Goal: Information Seeking & Learning: Find specific fact

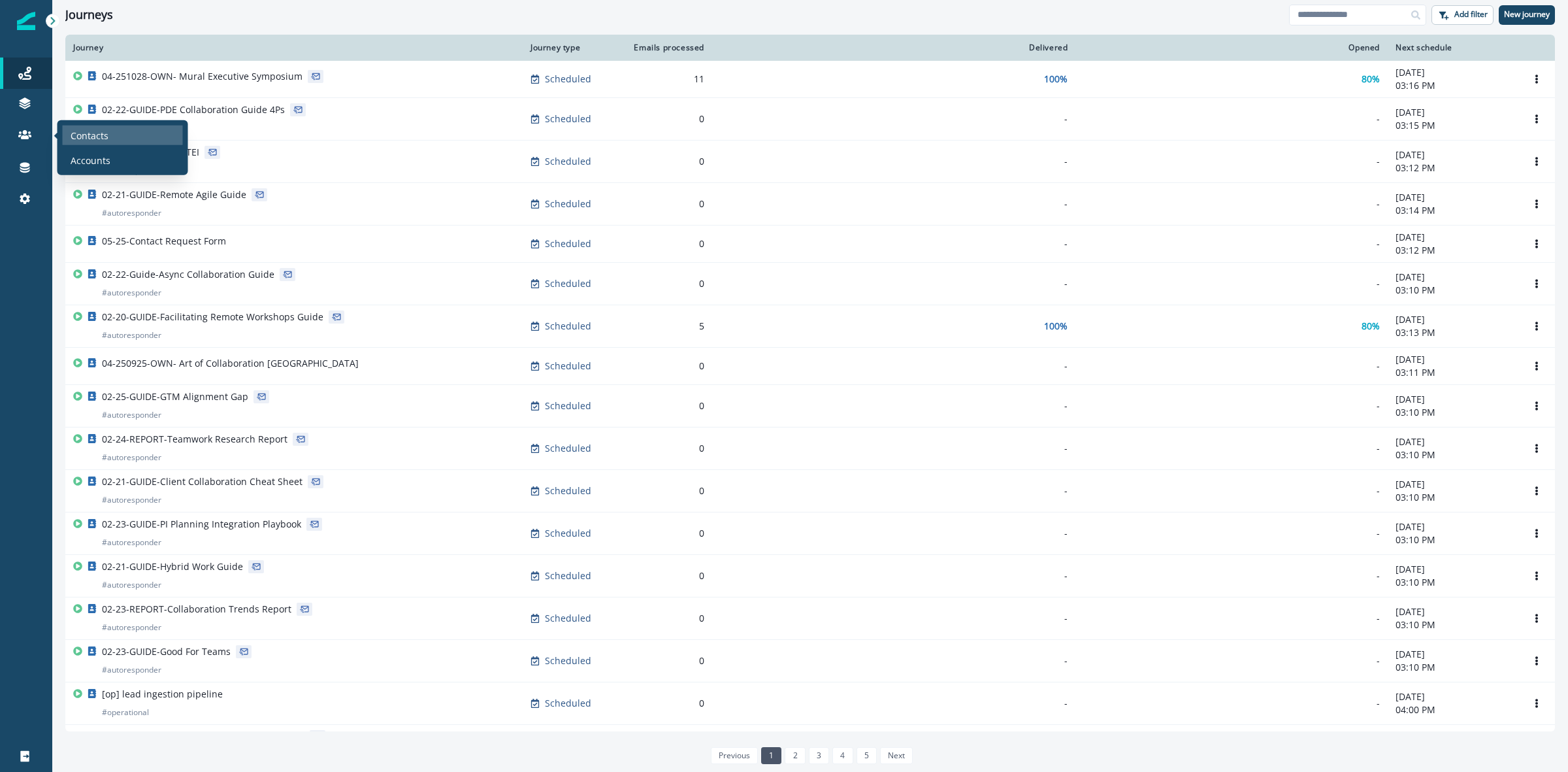
click at [85, 128] on p "Contacts" at bounding box center [89, 135] width 38 height 14
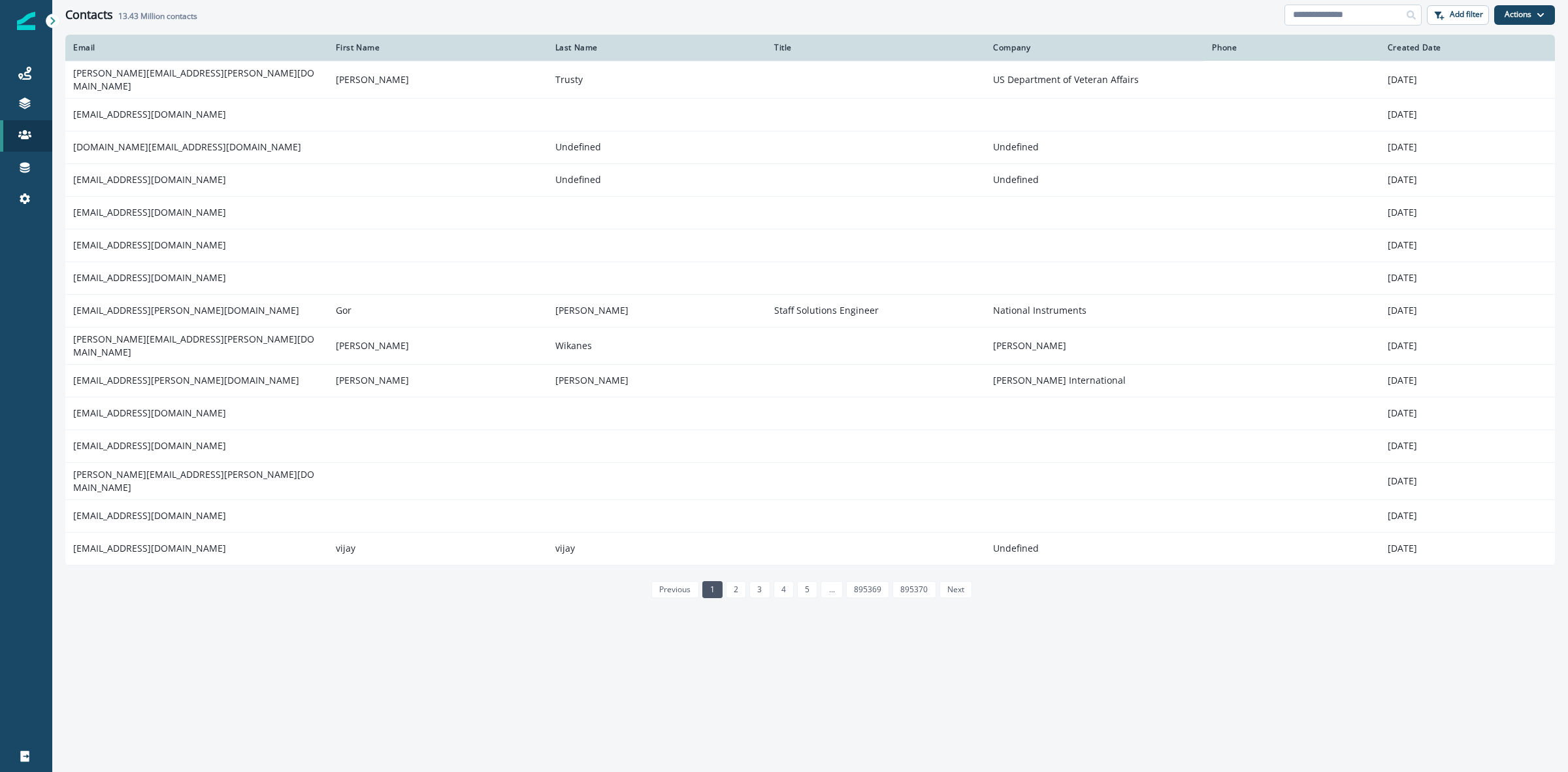
click at [1349, 11] on input at bounding box center [1353, 15] width 137 height 21
type input "*"
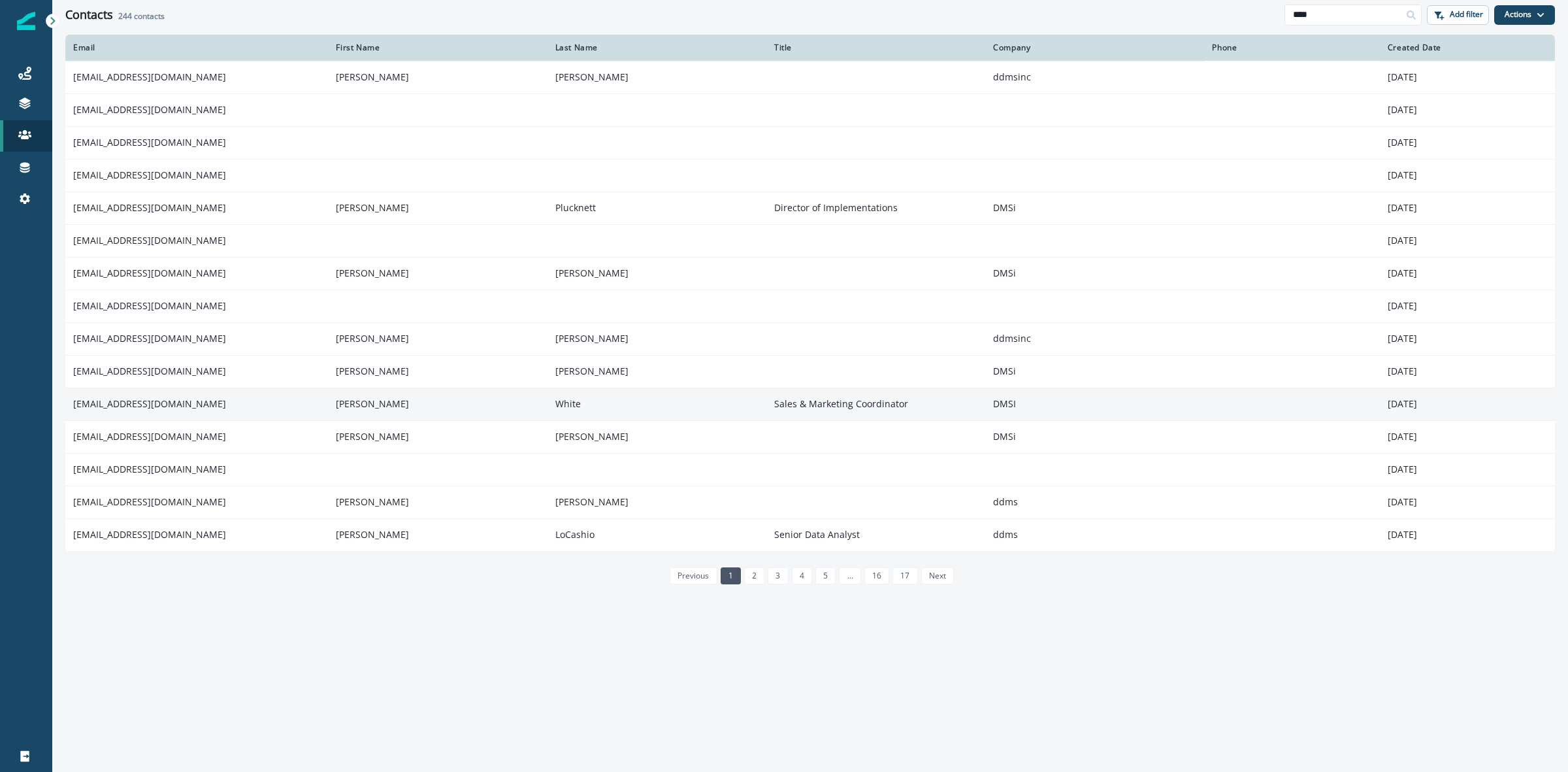
type input "****"
click at [111, 403] on td "kwhite@dmsi.com" at bounding box center [196, 404] width 262 height 33
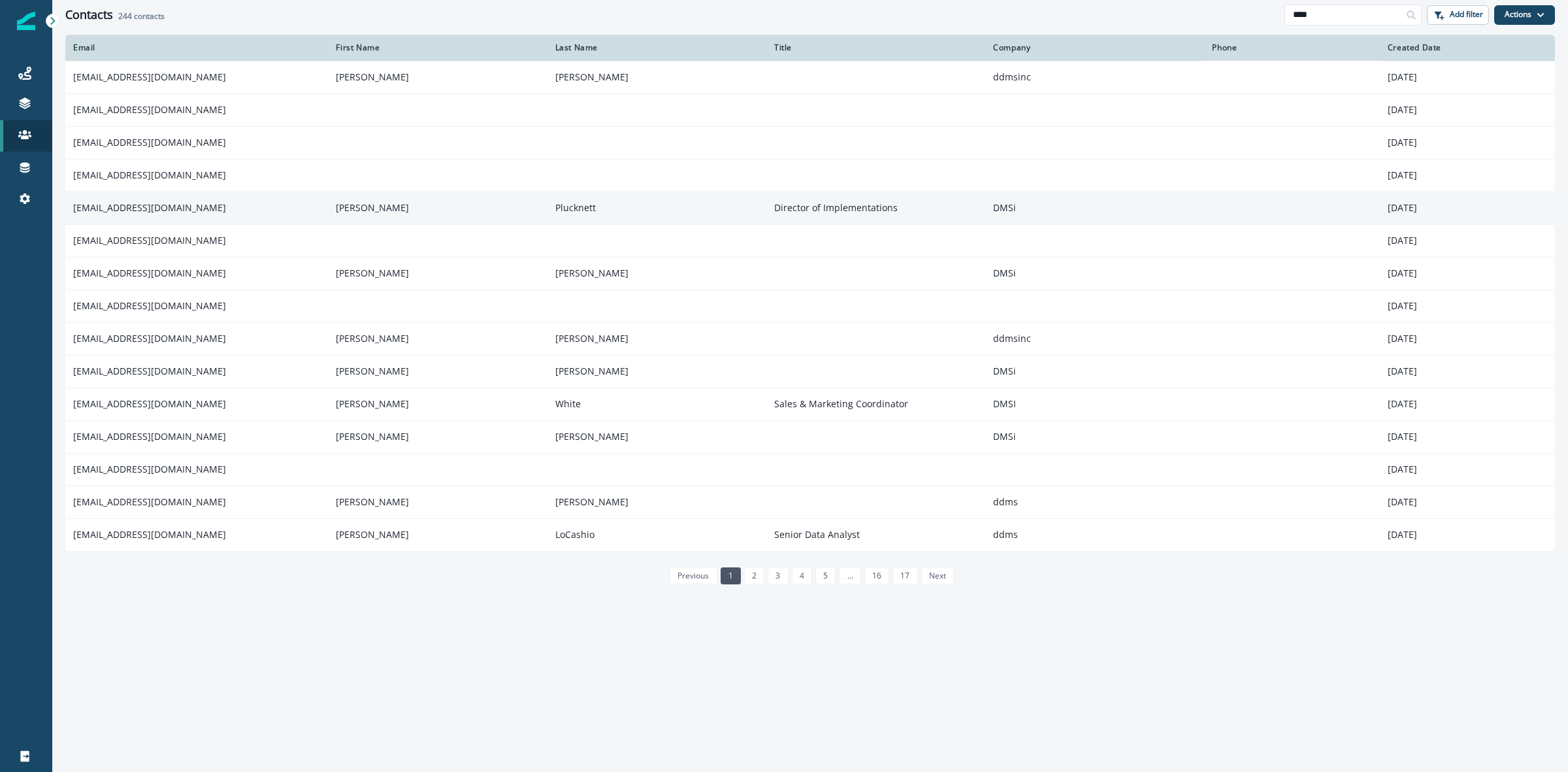
click at [116, 208] on td "jplucknett@dmsi.com" at bounding box center [196, 208] width 262 height 33
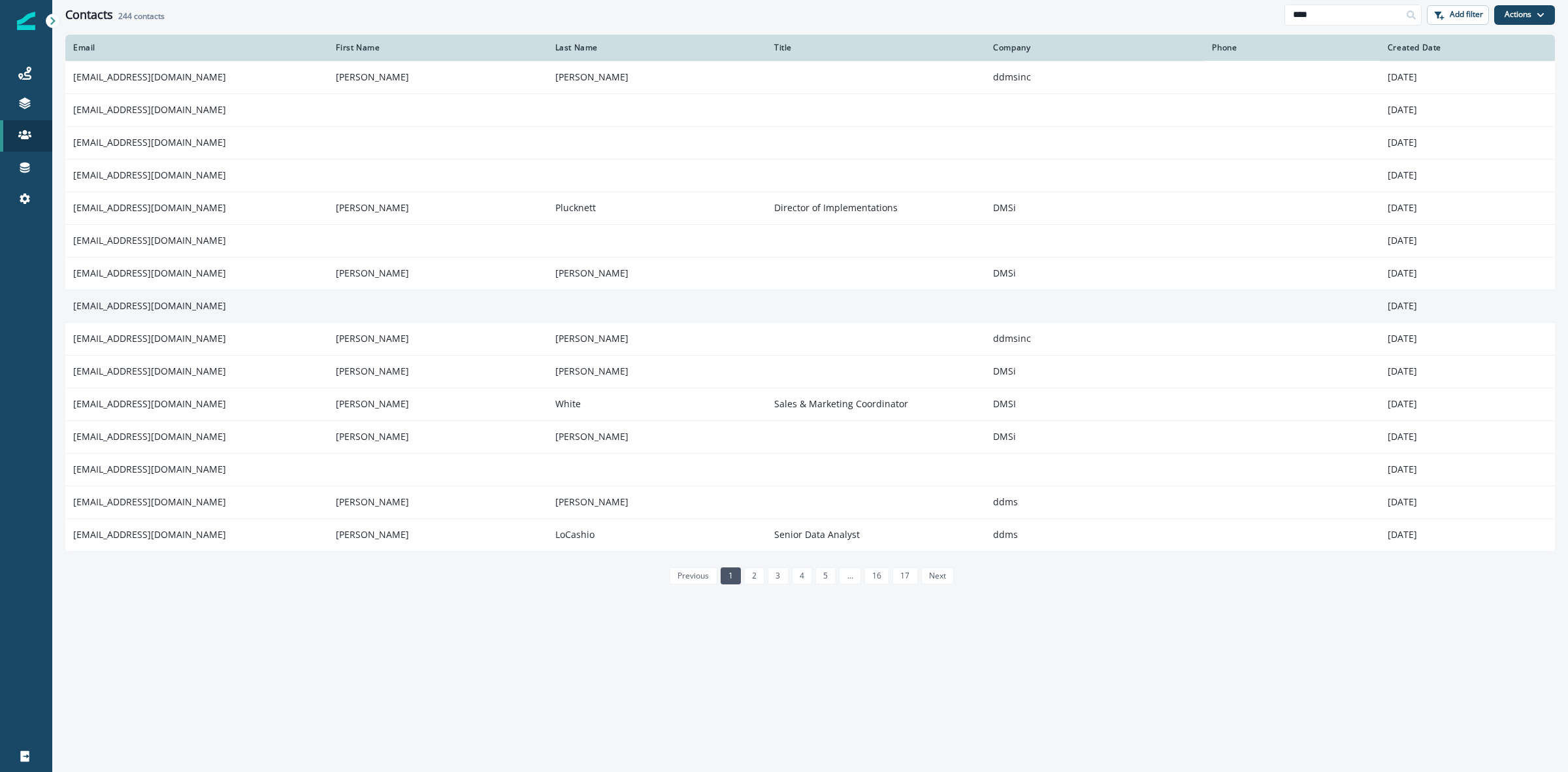
click at [118, 299] on td "heloisa.admsi@gmail.com" at bounding box center [196, 305] width 262 height 33
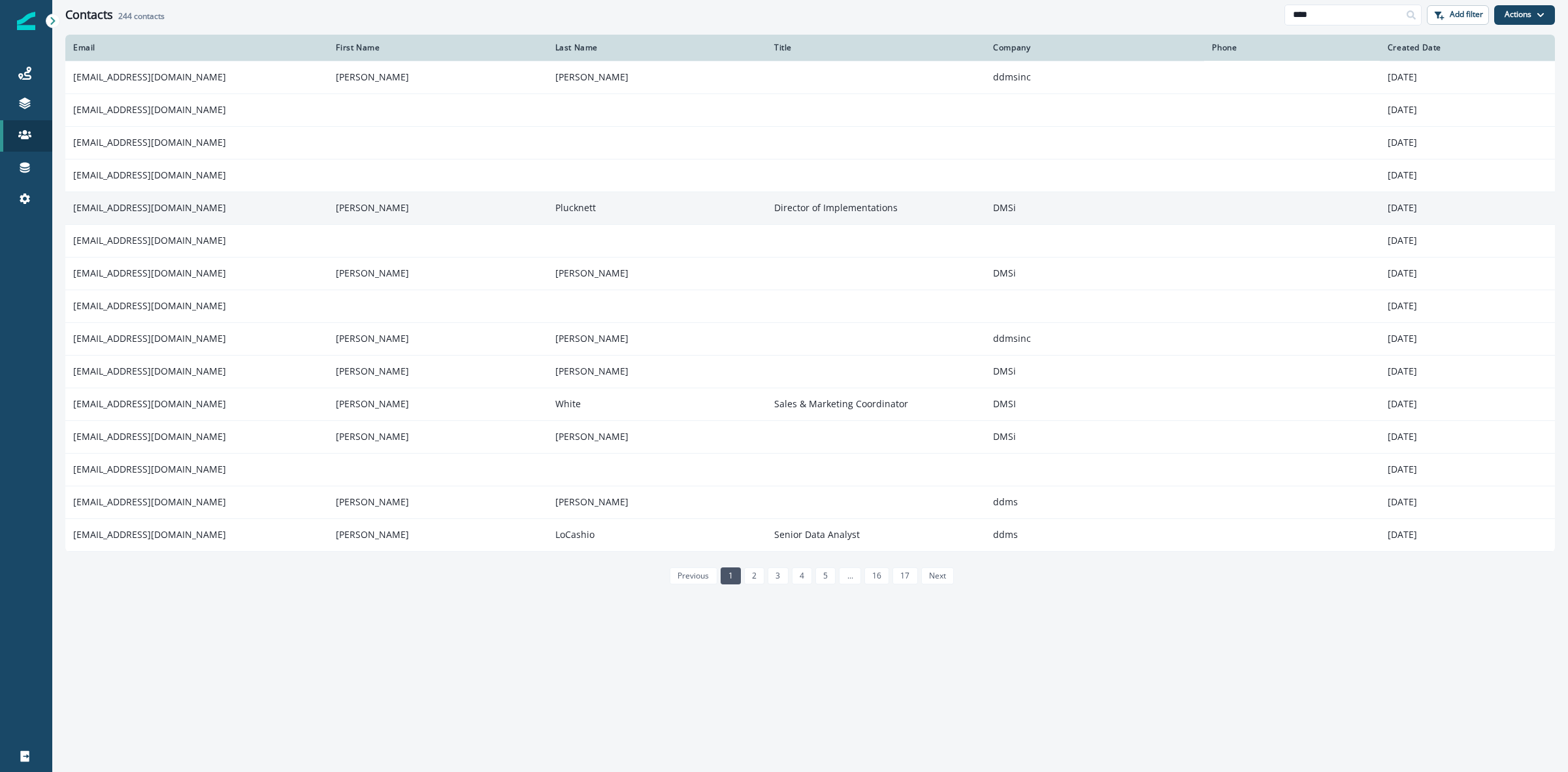
click at [112, 213] on td "jplucknett@dmsi.com" at bounding box center [196, 208] width 262 height 33
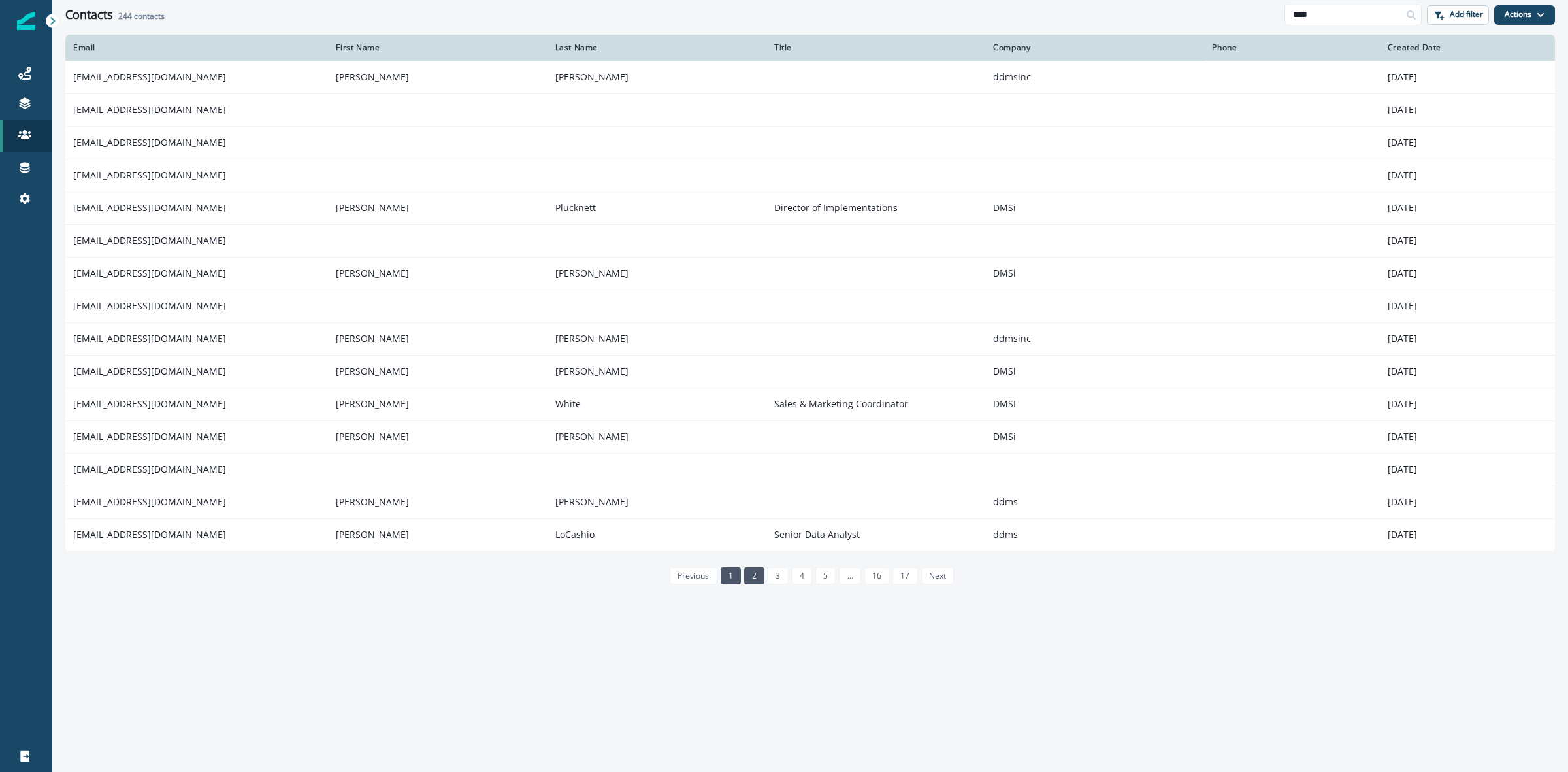
click at [758, 576] on link "2" at bounding box center [755, 576] width 21 height 17
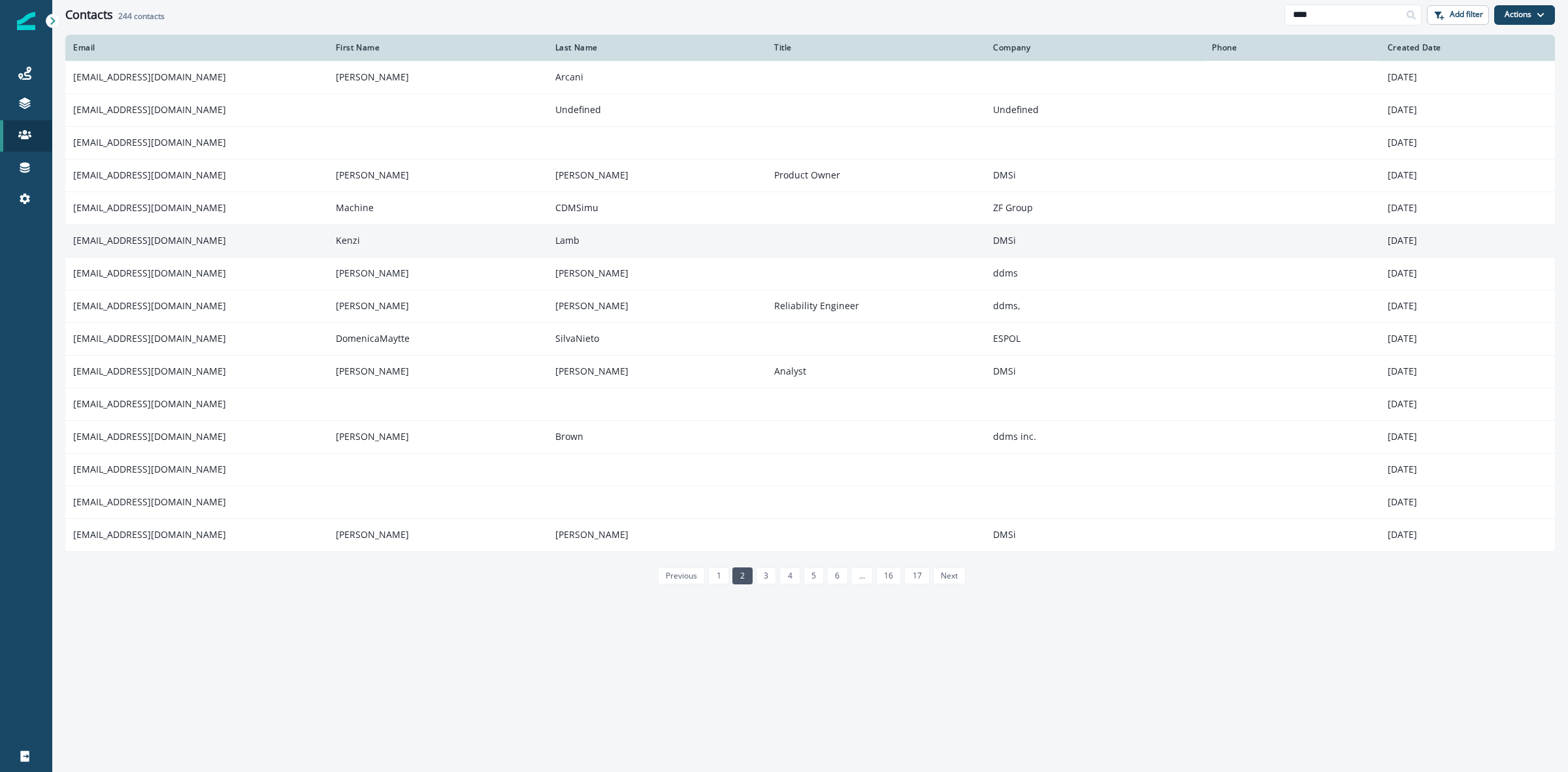
click at [138, 240] on td "klamb@dmsi.com" at bounding box center [196, 240] width 262 height 33
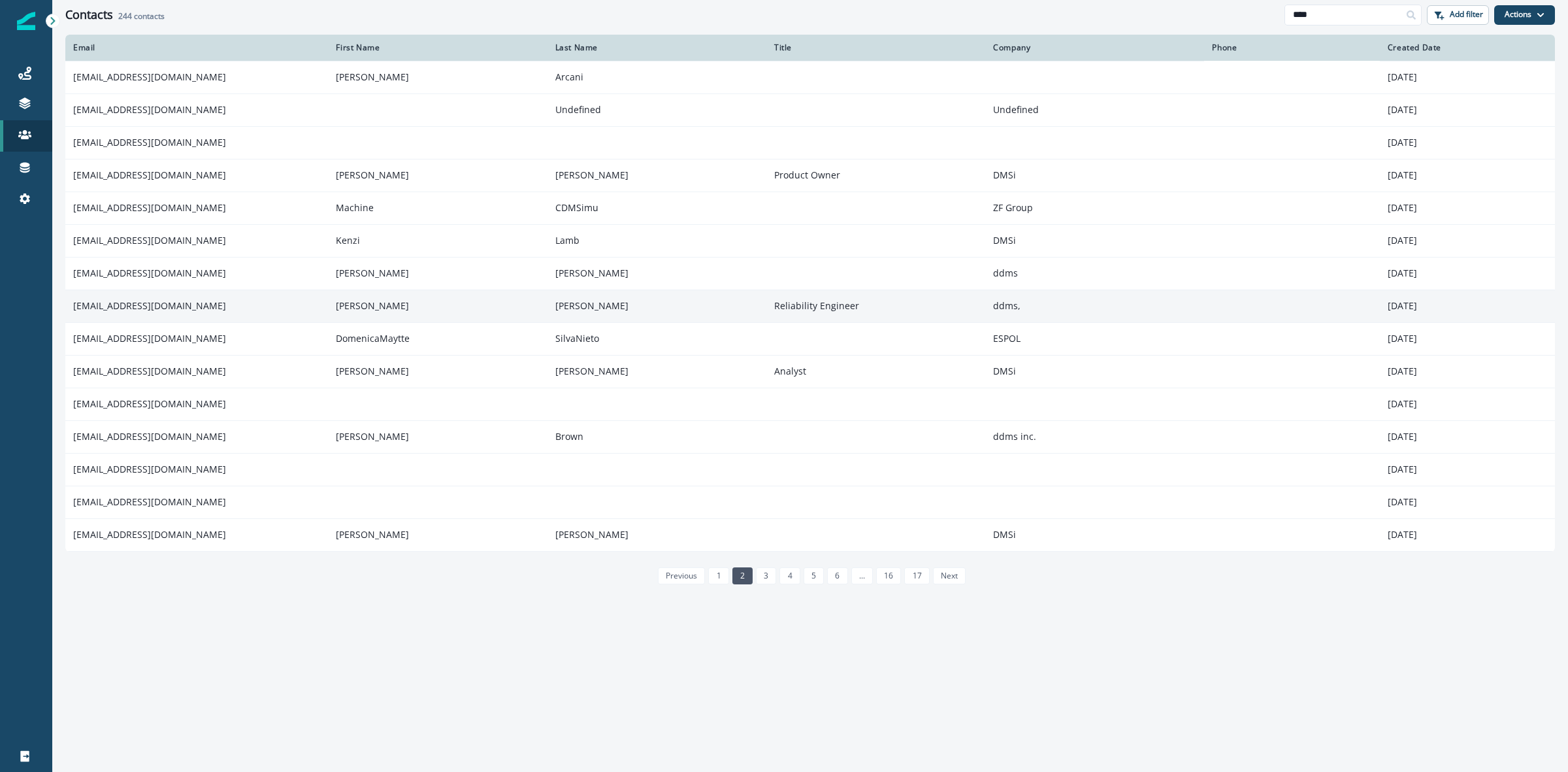
click at [128, 303] on td "elarson@ddmsinc.com" at bounding box center [196, 305] width 262 height 33
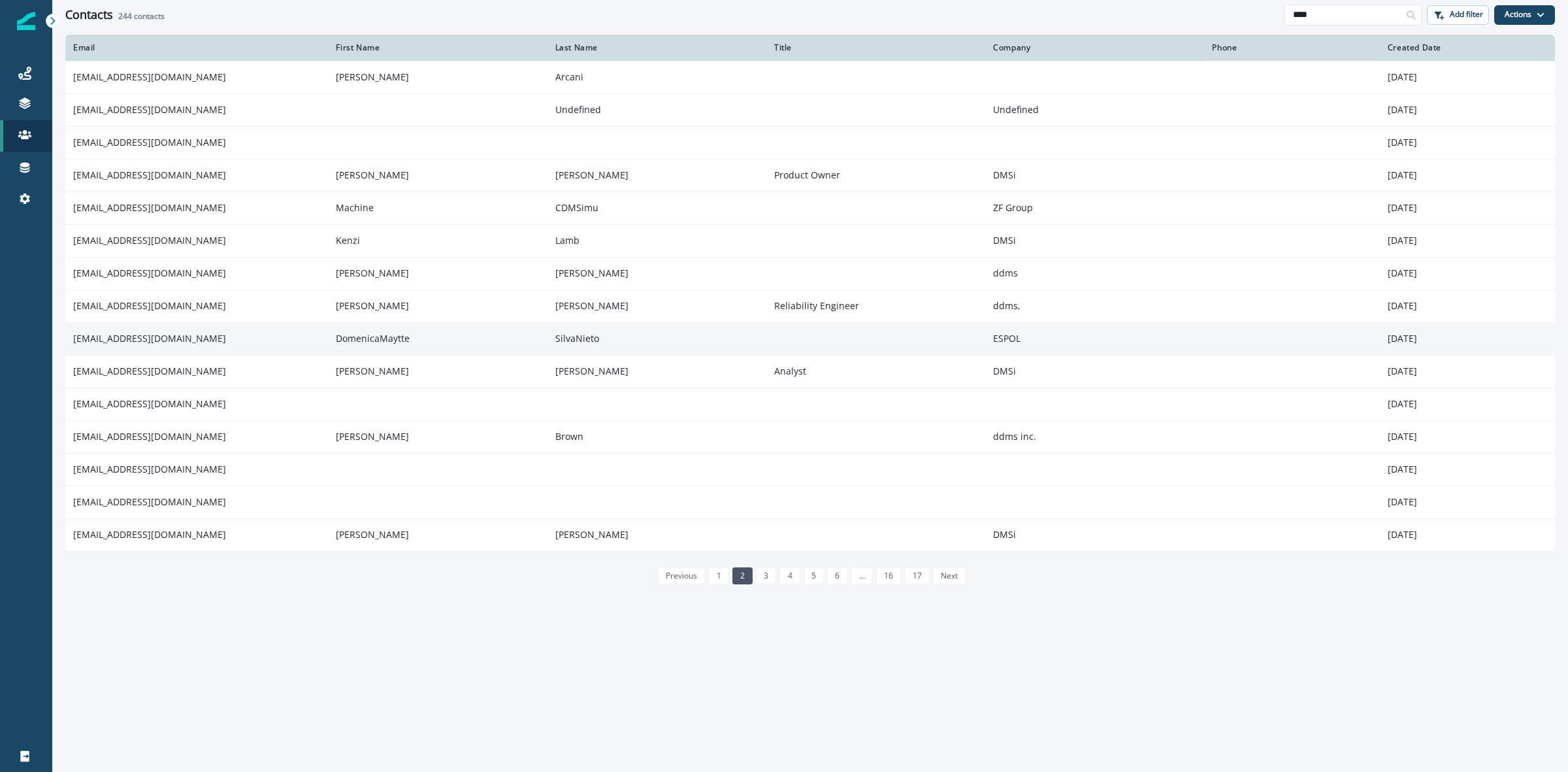
click at [122, 338] on td "[EMAIL_ADDRESS][DOMAIN_NAME]" at bounding box center [196, 339] width 262 height 33
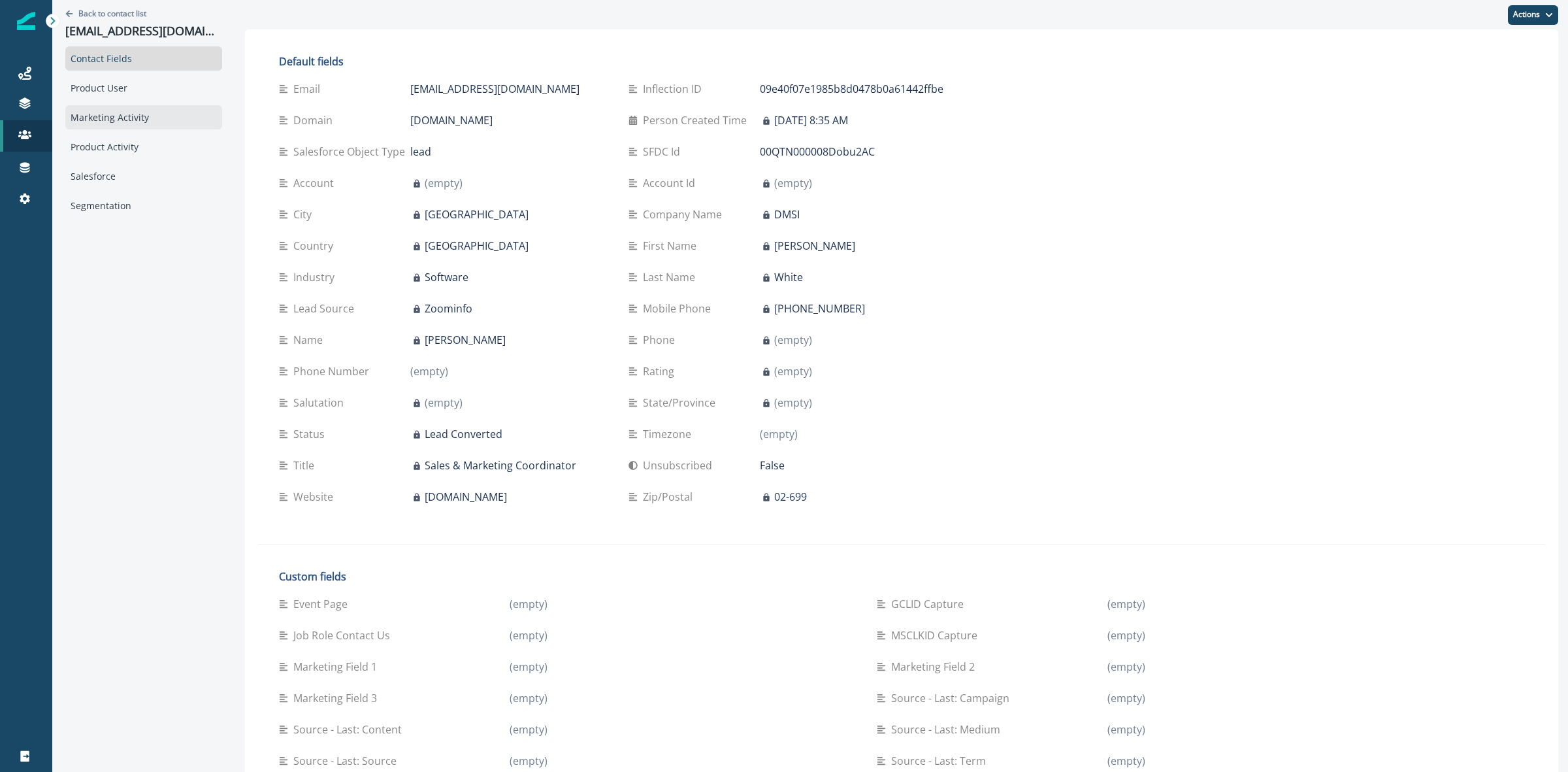
click at [109, 118] on div "Marketing Activity" at bounding box center [143, 118] width 157 height 24
click at [122, 121] on div "Marketing Activity" at bounding box center [143, 118] width 157 height 24
click at [114, 128] on div "Marketing Activity" at bounding box center [143, 118] width 157 height 24
click at [114, 122] on div "Marketing Activity" at bounding box center [143, 118] width 157 height 24
click at [109, 121] on div "Marketing Activity" at bounding box center [143, 118] width 157 height 24
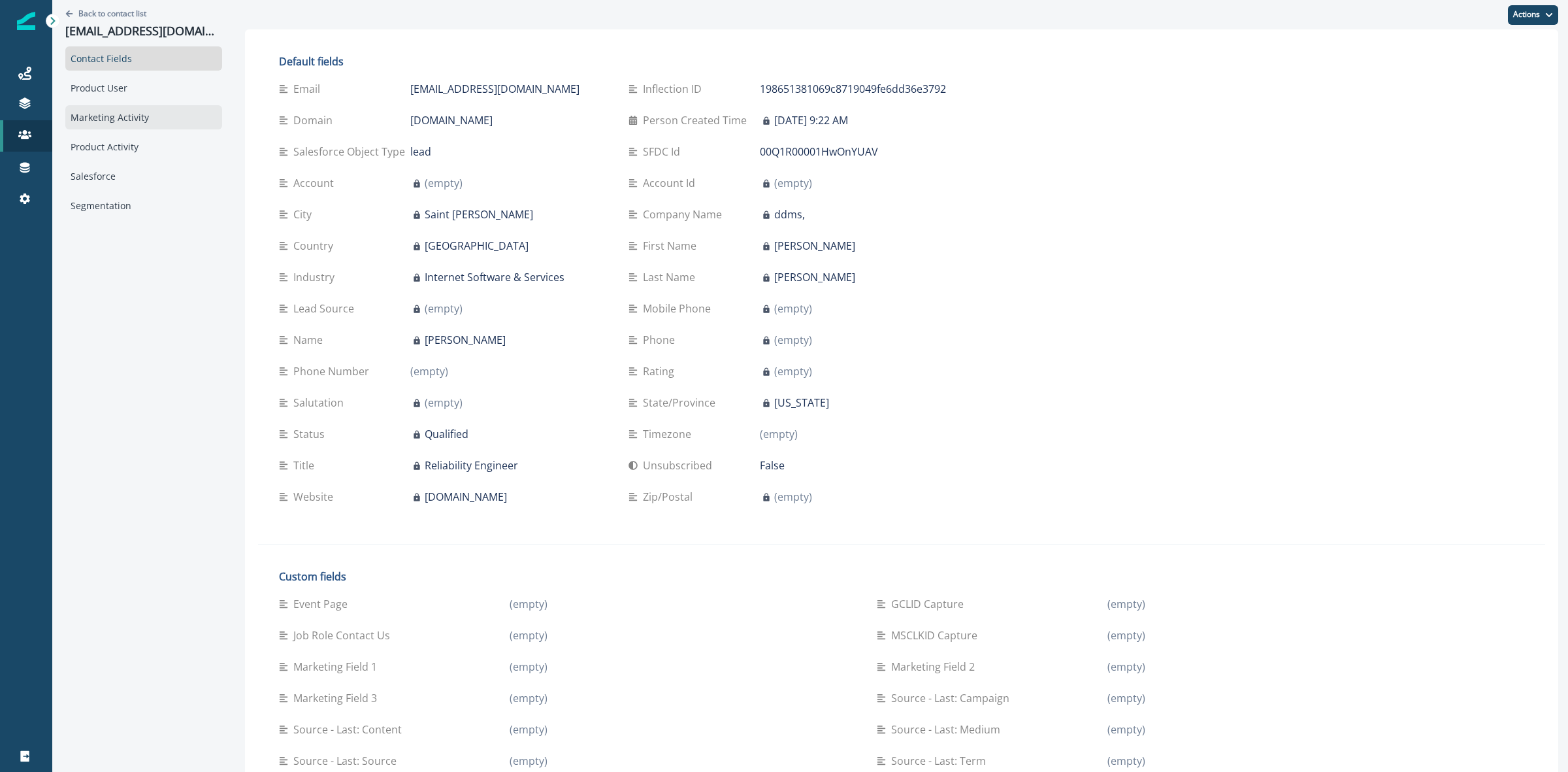
click at [118, 122] on div "Marketing Activity" at bounding box center [143, 118] width 157 height 24
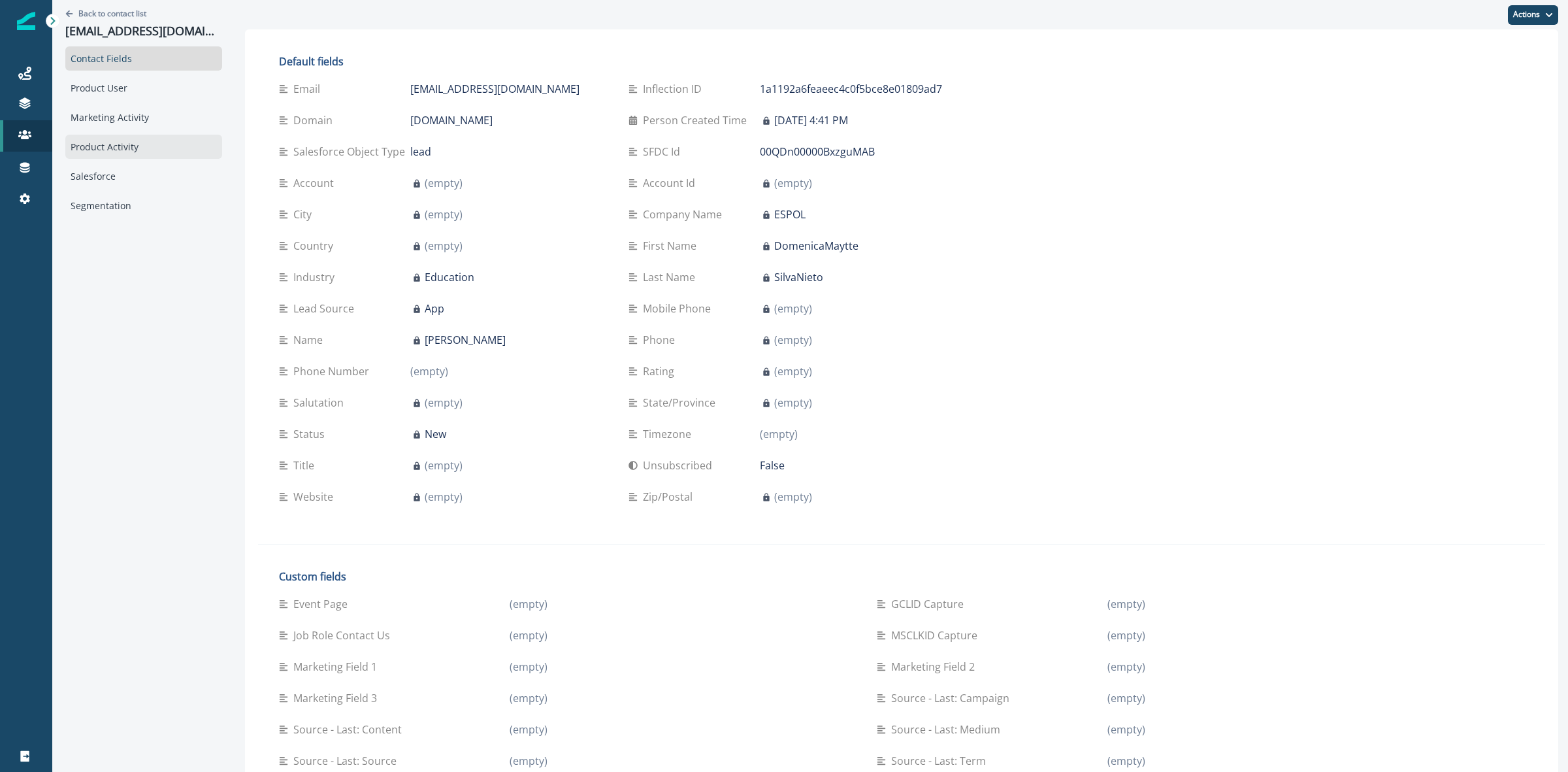
click at [111, 148] on div "Product Activity" at bounding box center [143, 147] width 157 height 24
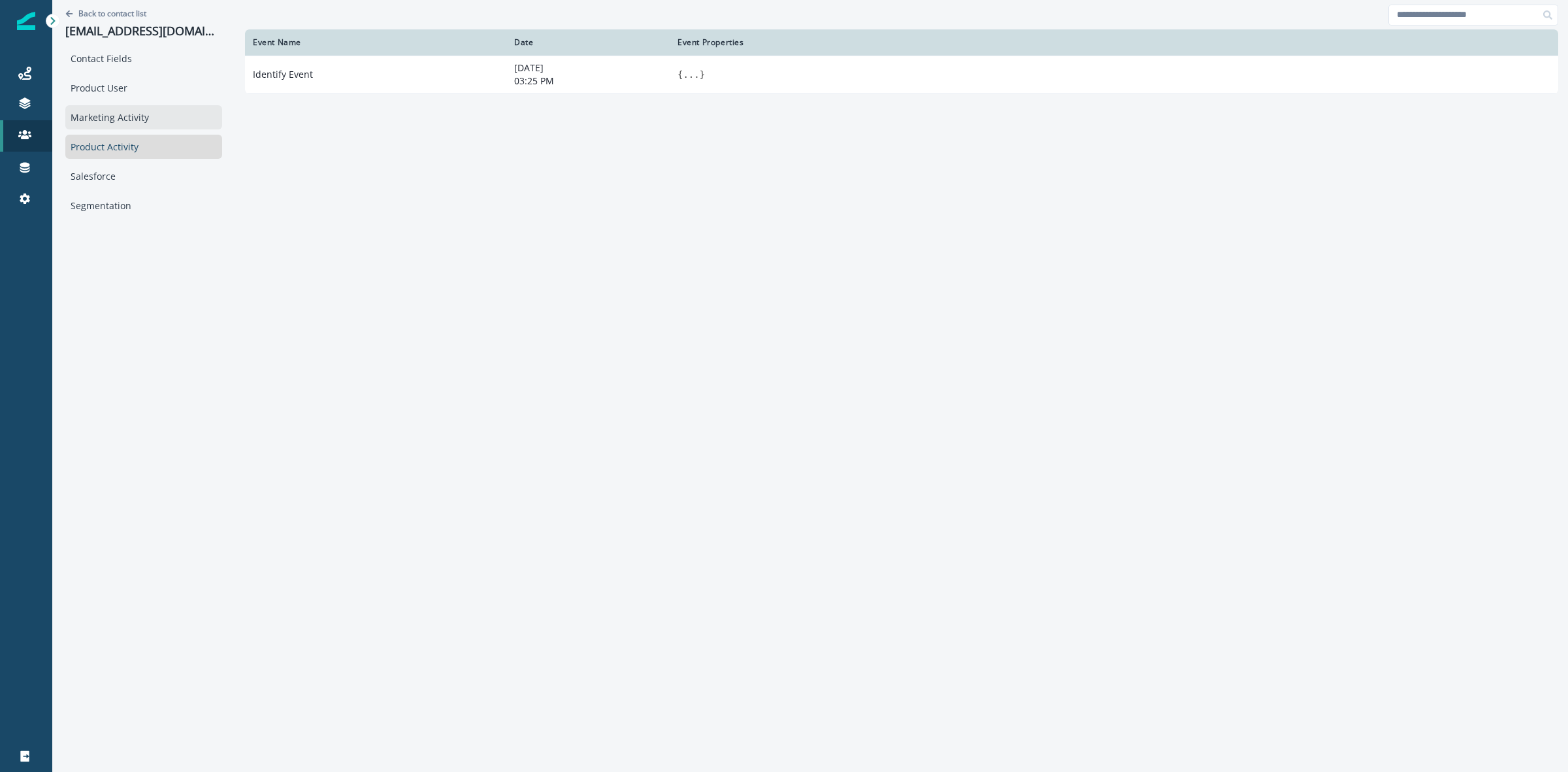
click at [112, 125] on div "Marketing Activity" at bounding box center [143, 118] width 157 height 24
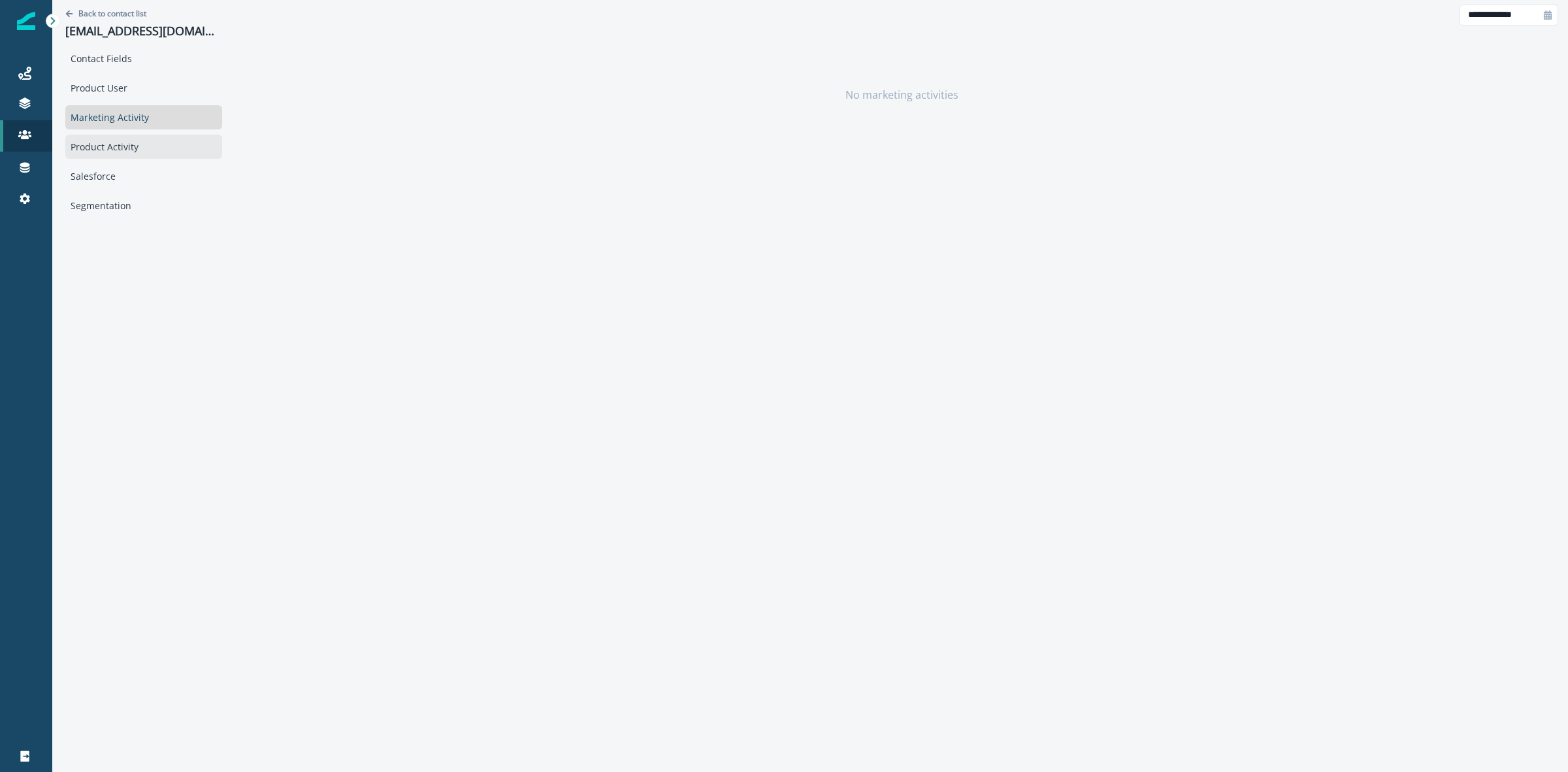
click at [113, 144] on div "Product Activity" at bounding box center [143, 147] width 157 height 24
